Goal: Find specific page/section: Find specific page/section

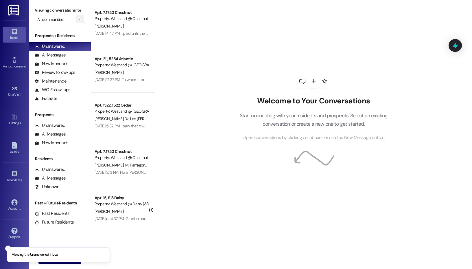
click at [76, 23] on button "" at bounding box center [80, 19] width 9 height 9
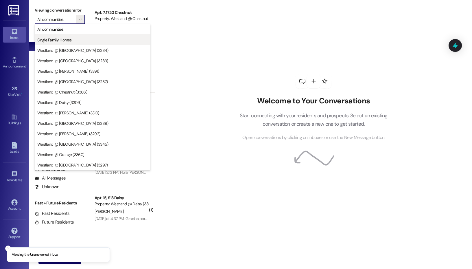
click at [74, 42] on span "Single Family Homes" at bounding box center [92, 40] width 111 height 6
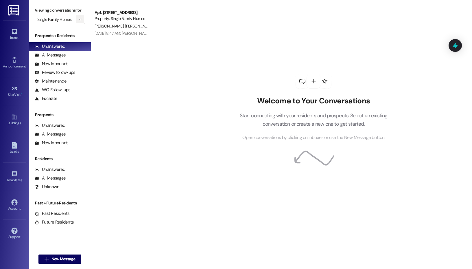
click at [78, 22] on span "" at bounding box center [80, 19] width 5 height 9
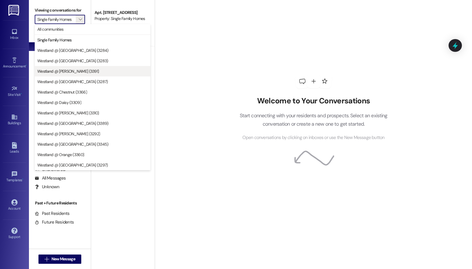
click at [74, 70] on span "Westland @ [PERSON_NAME] (3391)" at bounding box center [68, 71] width 62 height 6
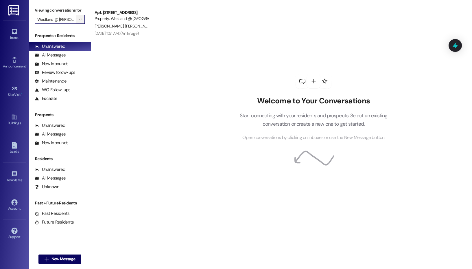
click at [80, 21] on icon "" at bounding box center [80, 19] width 3 height 5
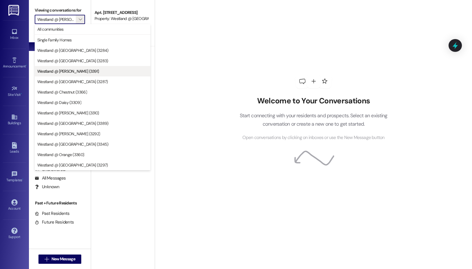
scroll to position [0, 3]
click at [84, 85] on button "Westland @ [GEOGRAPHIC_DATA] (3287)" at bounding box center [93, 81] width 116 height 10
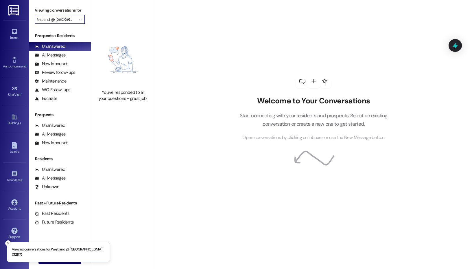
click at [72, 21] on input "Westland @ [GEOGRAPHIC_DATA] (3287)" at bounding box center [56, 19] width 38 height 9
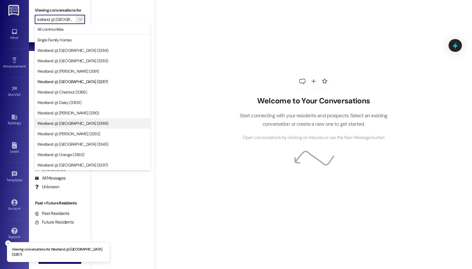
click at [82, 124] on span "Westland @ [GEOGRAPHIC_DATA] (3389)" at bounding box center [92, 123] width 111 height 6
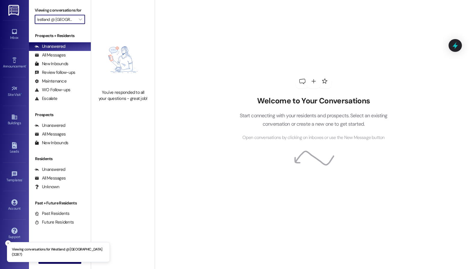
type input "Westland @ [GEOGRAPHIC_DATA] (3389)"
